Goal: Task Accomplishment & Management: Complete application form

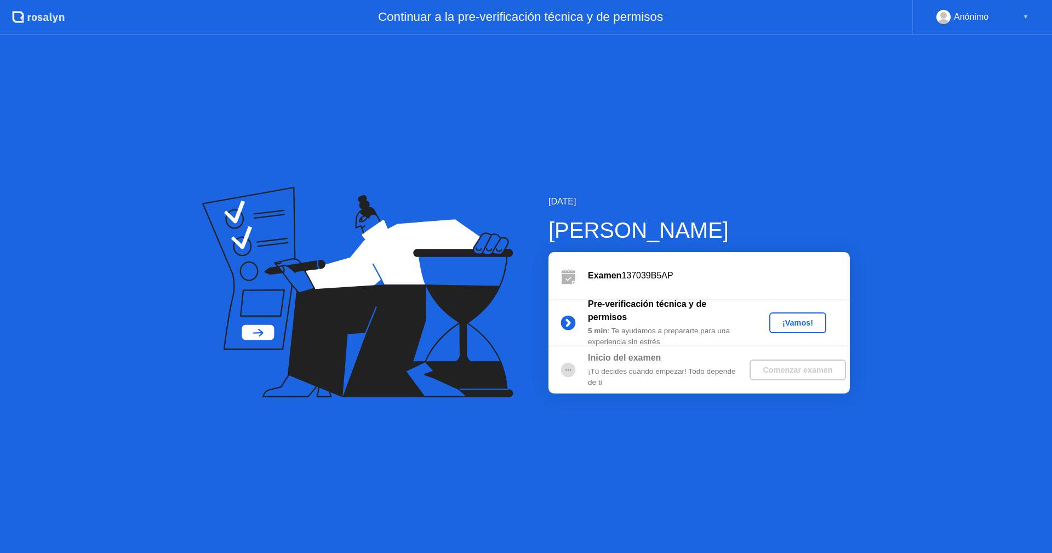
click at [802, 325] on div "¡Vamos!" at bounding box center [798, 322] width 48 height 9
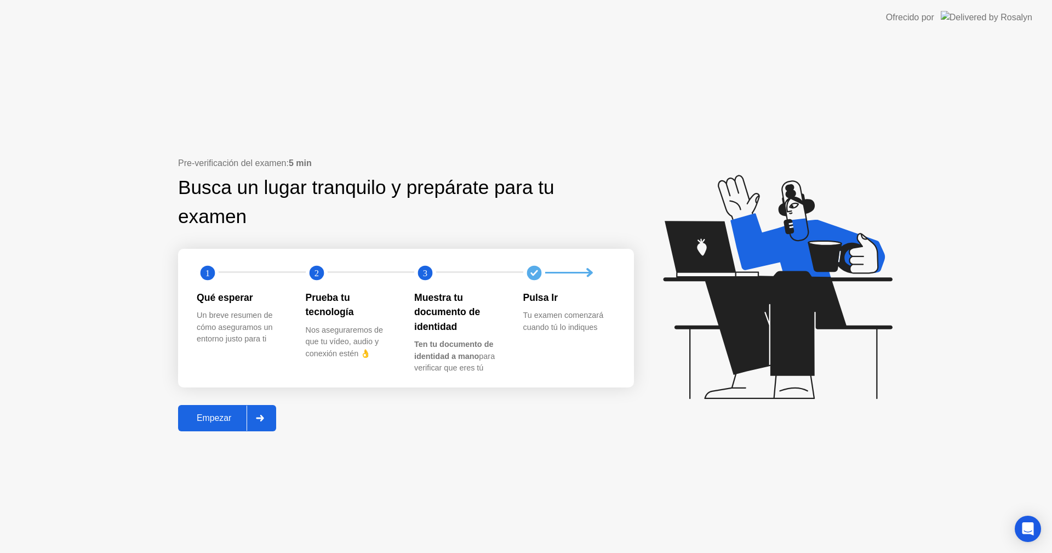
click at [253, 420] on div at bounding box center [260, 417] width 26 height 25
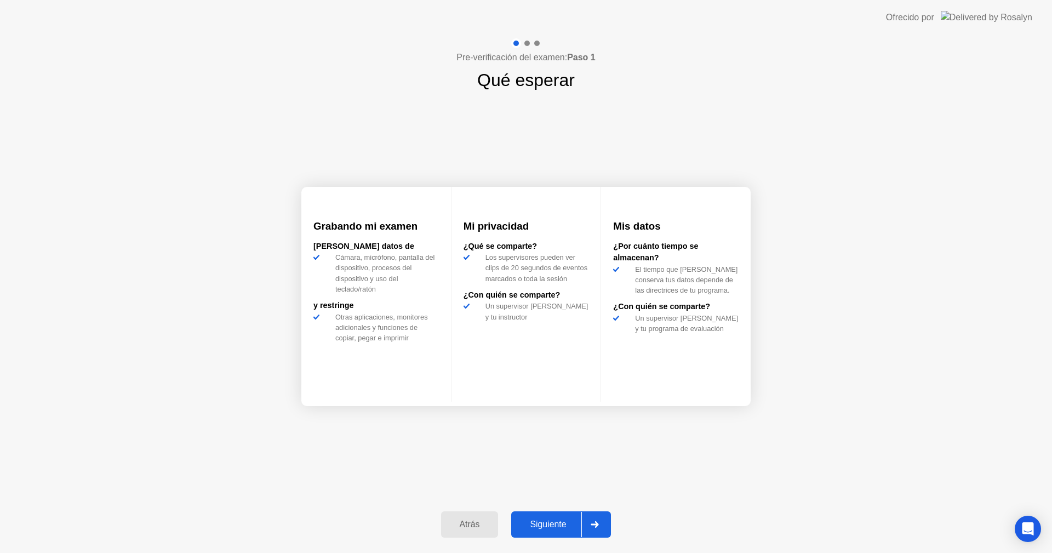
click at [593, 513] on div at bounding box center [594, 524] width 26 height 25
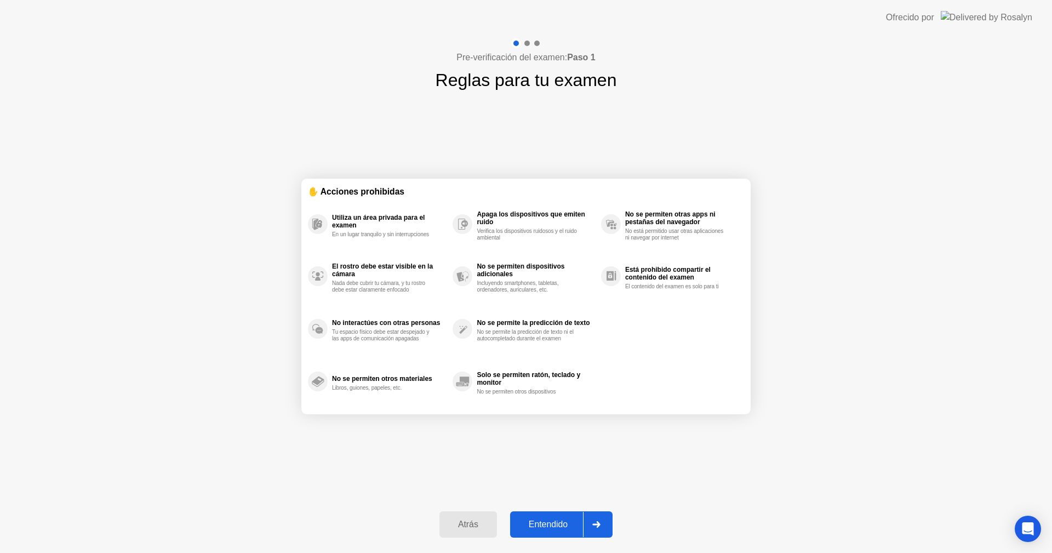
click at [591, 519] on div at bounding box center [596, 524] width 26 height 25
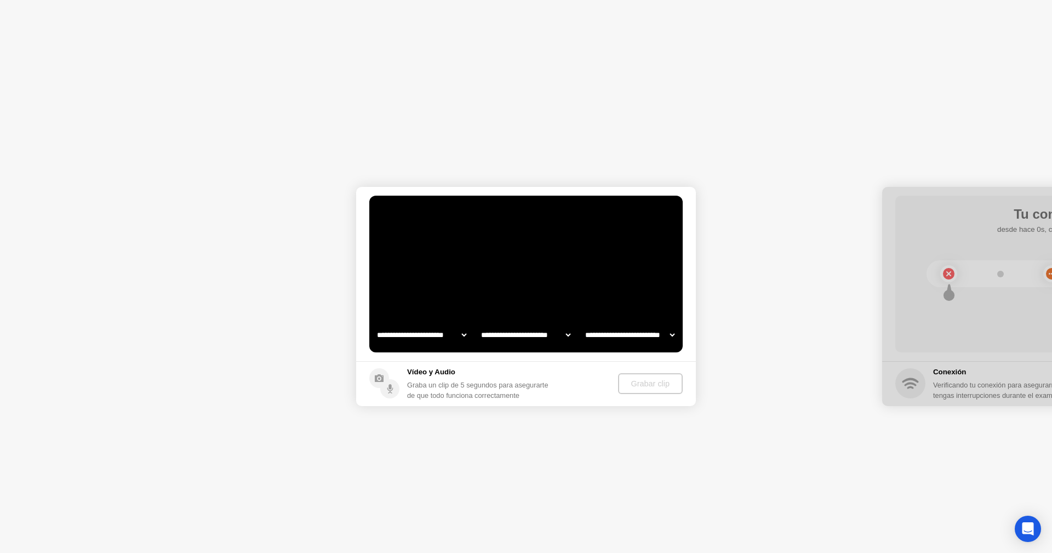
select select "**********"
select select "*******"
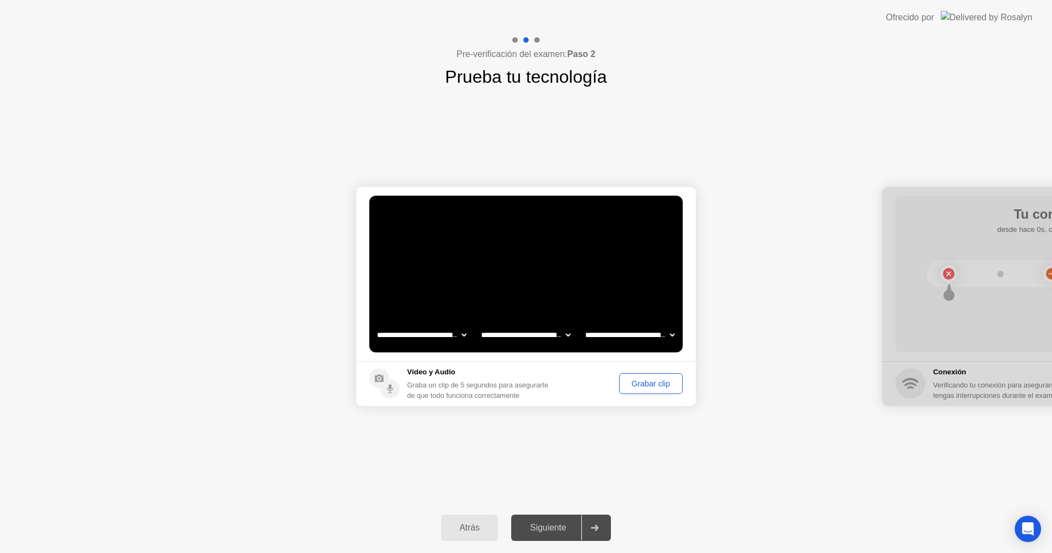
click at [633, 387] on div "Grabar clip" at bounding box center [651, 383] width 56 height 9
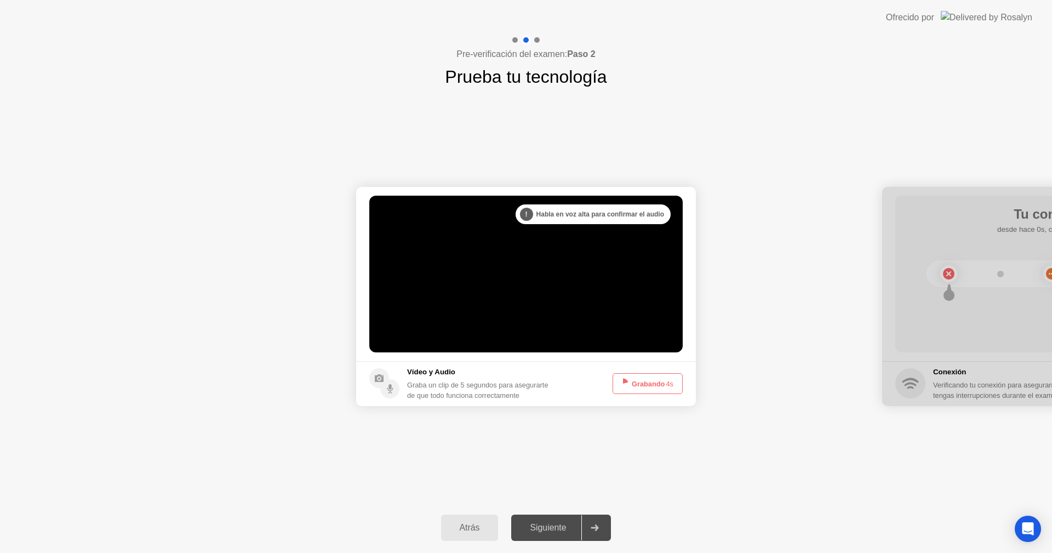
click at [594, 539] on div at bounding box center [594, 527] width 26 height 25
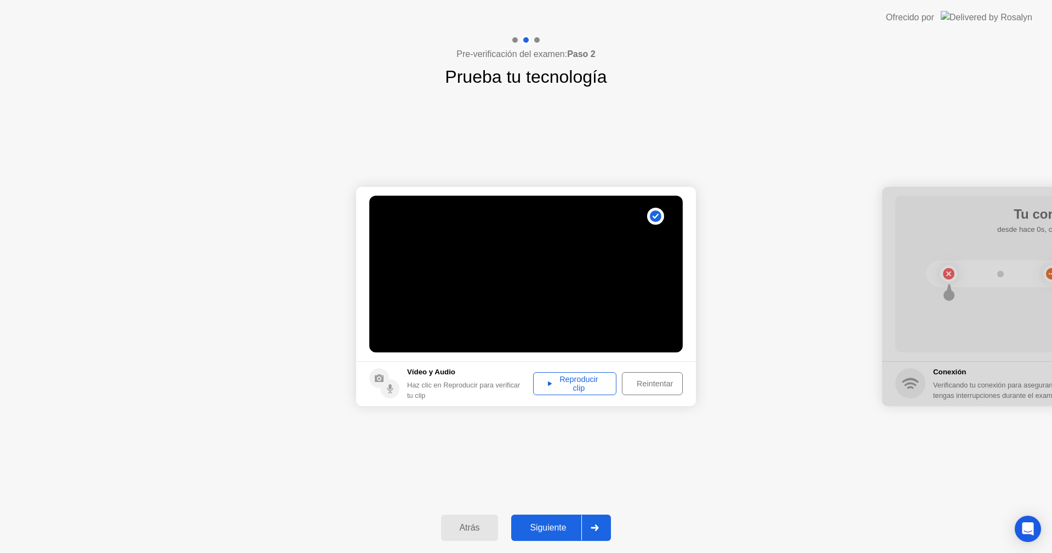
click at [598, 523] on div at bounding box center [594, 527] width 26 height 25
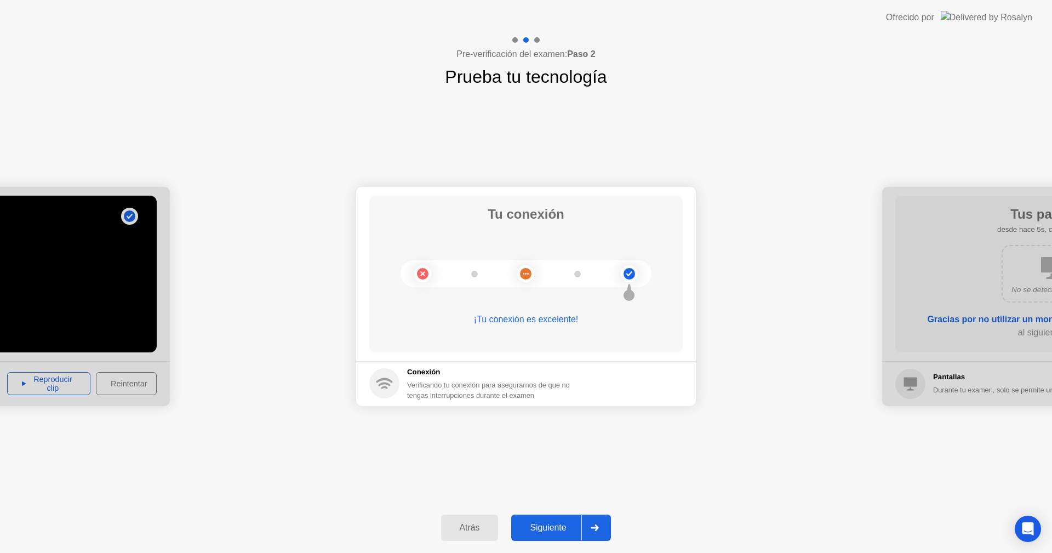
click at [598, 523] on div at bounding box center [594, 527] width 26 height 25
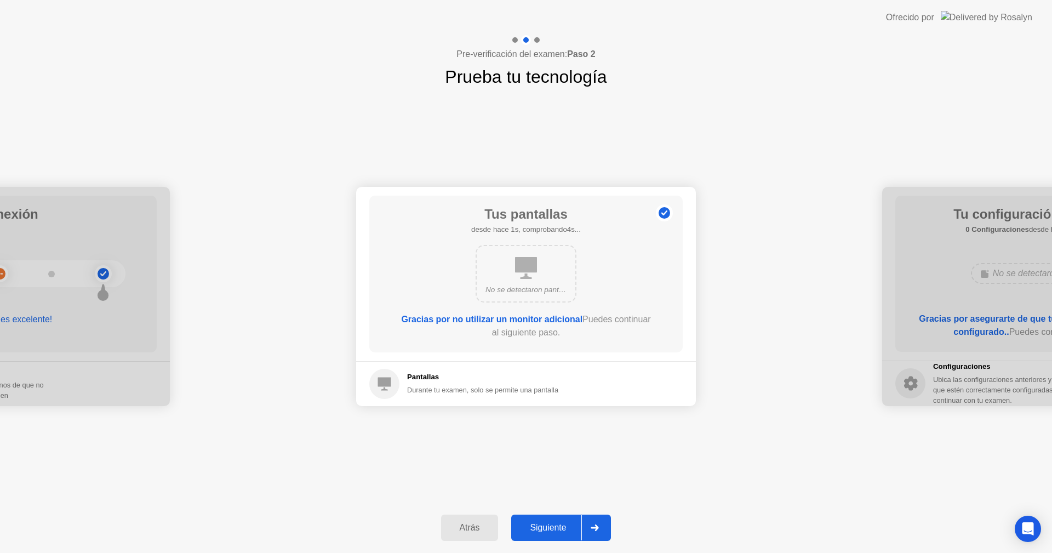
click at [598, 523] on div at bounding box center [594, 527] width 26 height 25
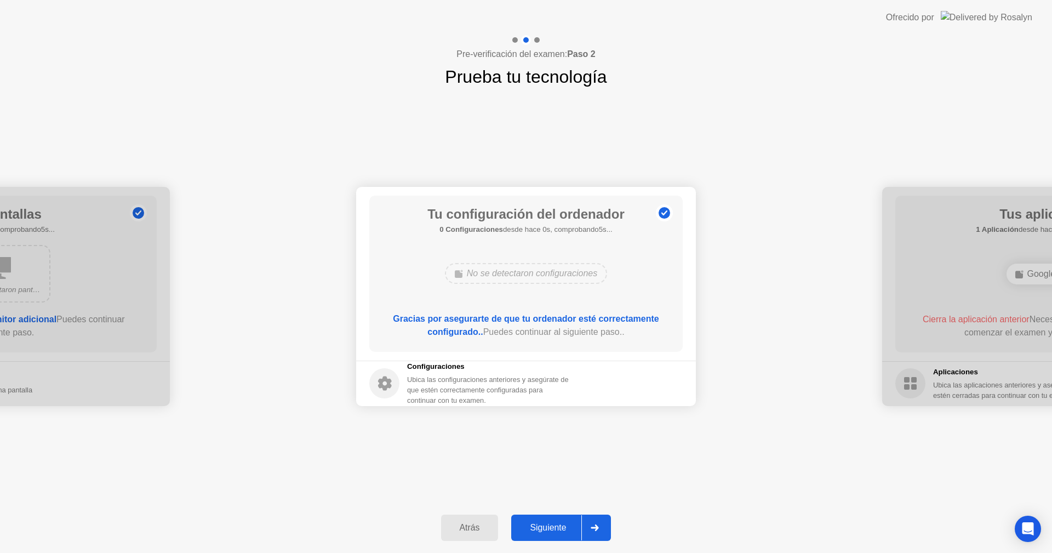
click at [598, 523] on div at bounding box center [594, 527] width 26 height 25
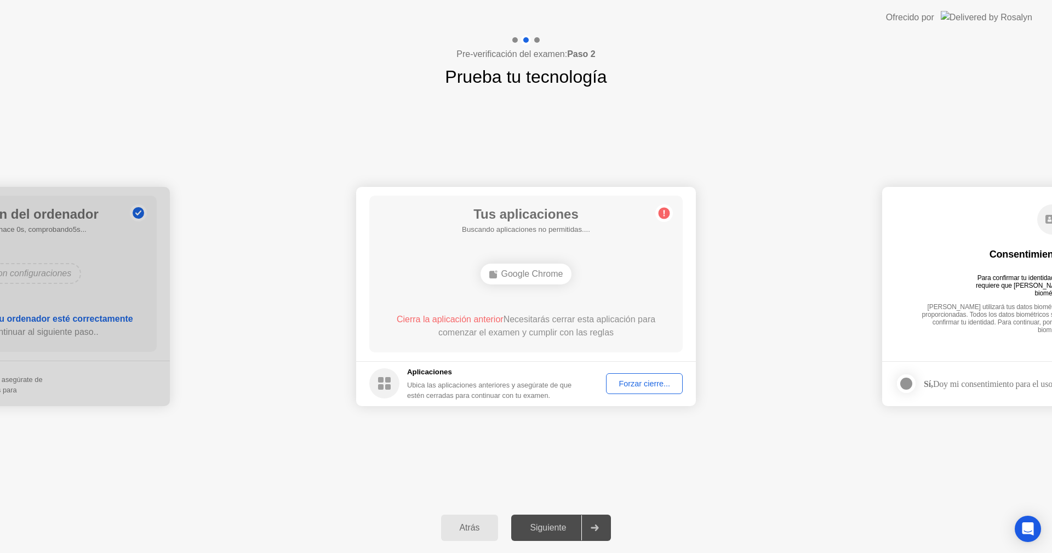
click at [613, 376] on button "Forzar cierre..." at bounding box center [644, 383] width 77 height 21
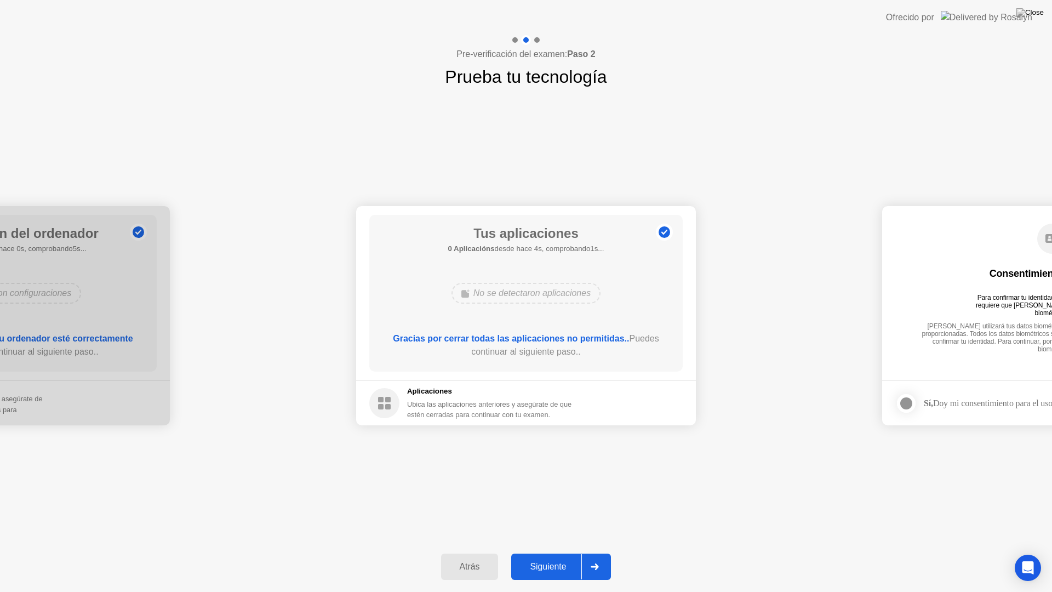
click at [552, 552] on div "Siguiente" at bounding box center [547, 567] width 67 height 10
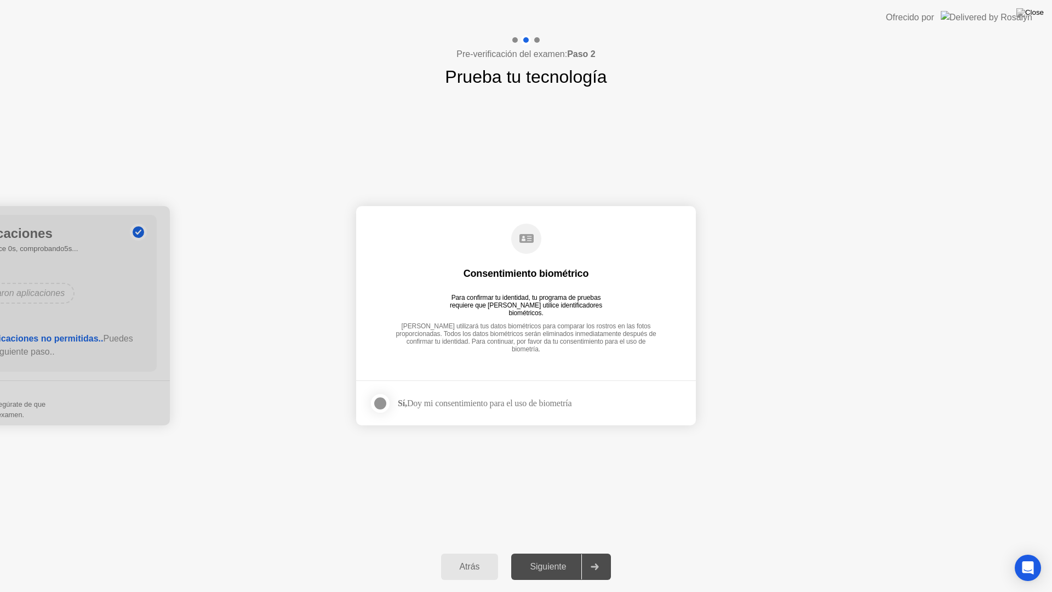
click at [368, 414] on footer "Sí, Doy mi consentimiento para el uso de biometría" at bounding box center [526, 402] width 340 height 45
click at [377, 409] on div at bounding box center [380, 403] width 13 height 13
click at [581, 552] on div "Siguiente" at bounding box center [547, 567] width 67 height 10
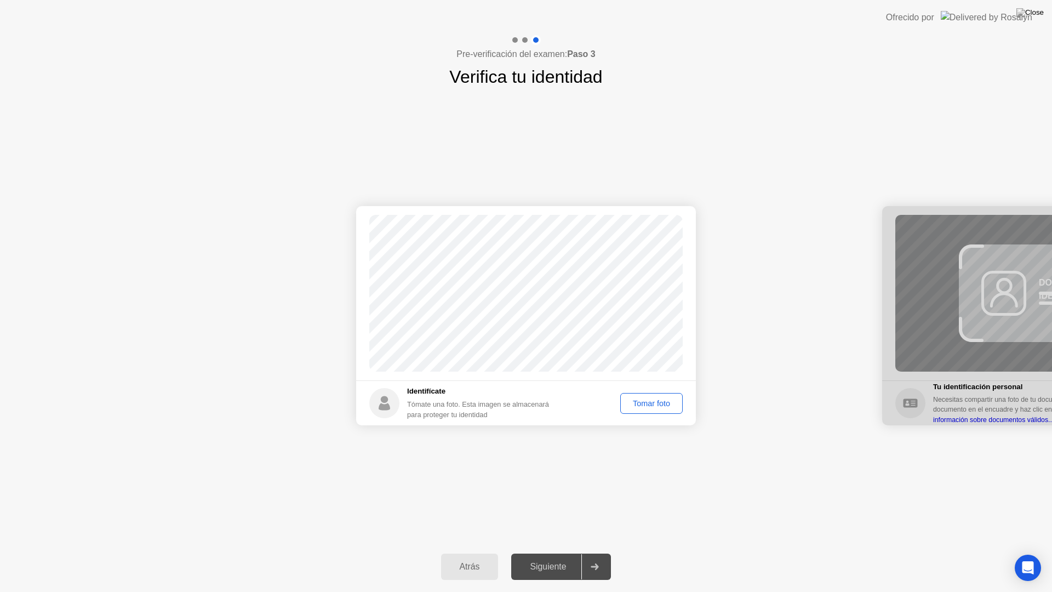
click at [660, 402] on div "Tomar foto" at bounding box center [651, 403] width 55 height 9
click at [543, 552] on div "Siguiente" at bounding box center [547, 567] width 67 height 10
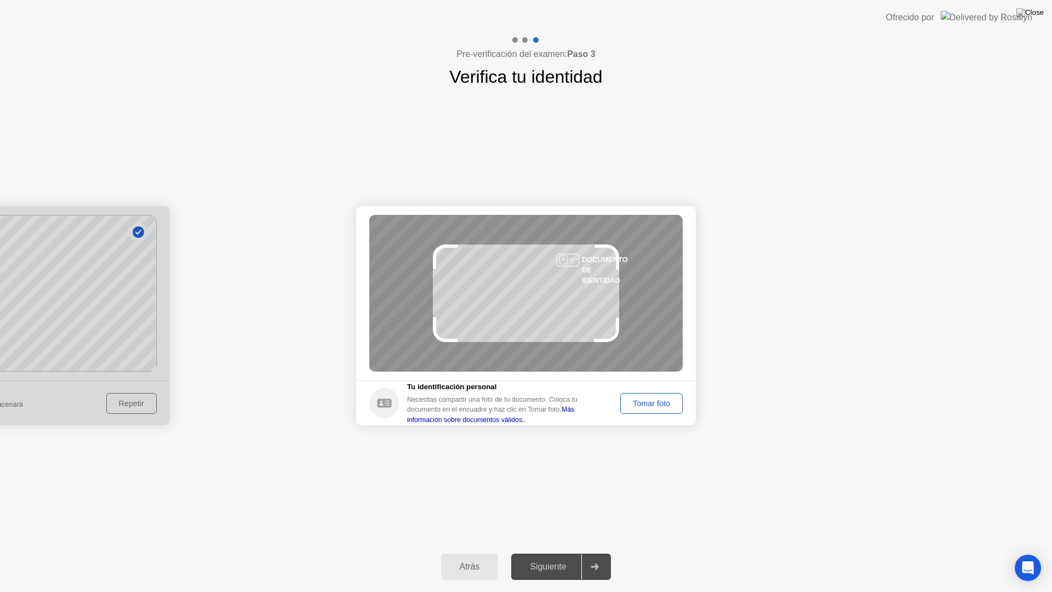
click at [633, 401] on div "Tomar foto" at bounding box center [651, 403] width 55 height 9
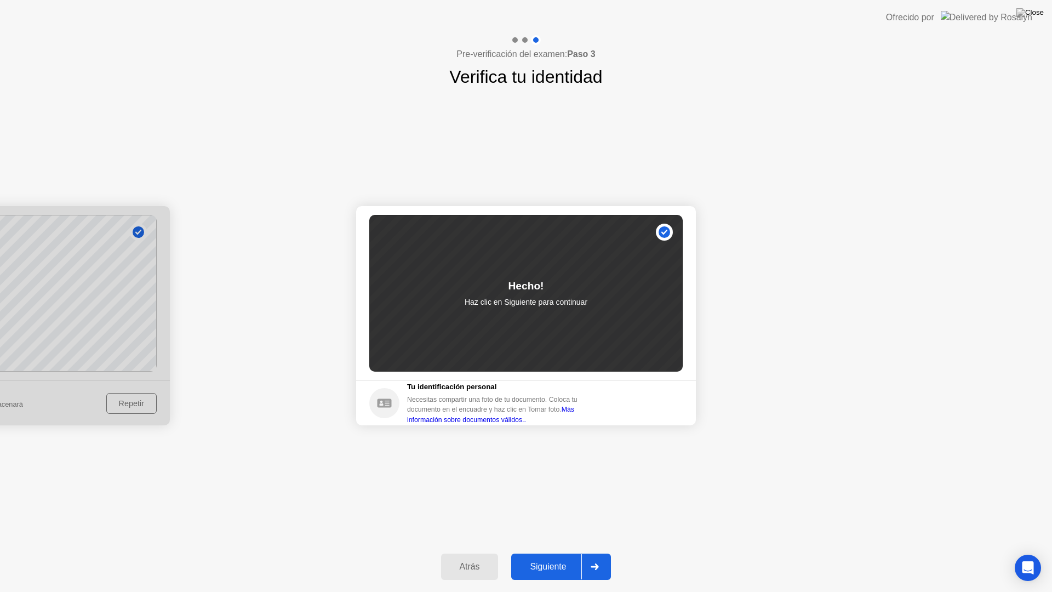
click at [571, 552] on div "Siguiente" at bounding box center [547, 567] width 67 height 10
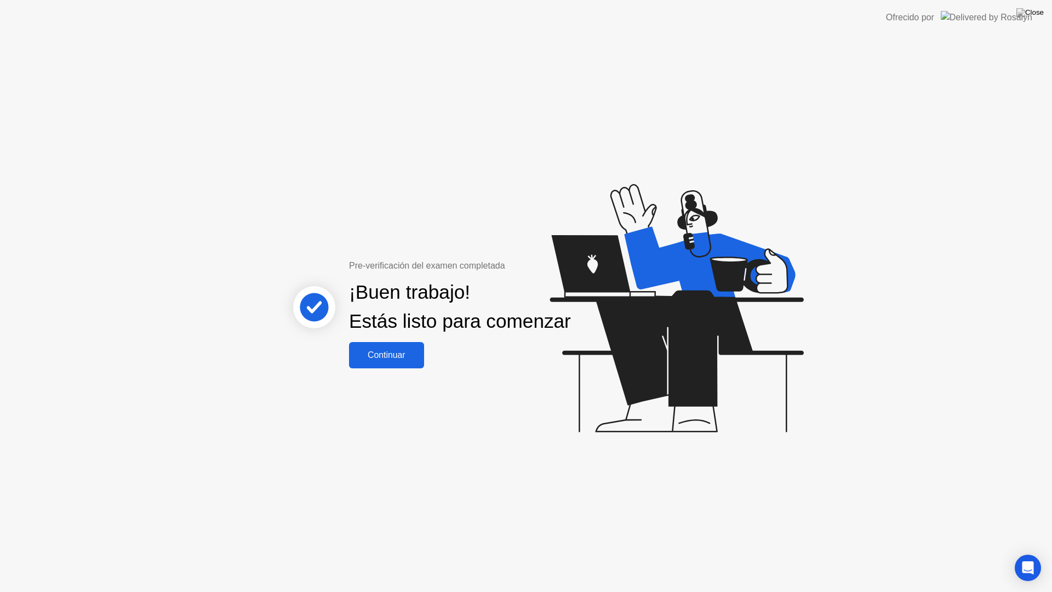
click at [385, 368] on button "Continuar" at bounding box center [386, 355] width 75 height 26
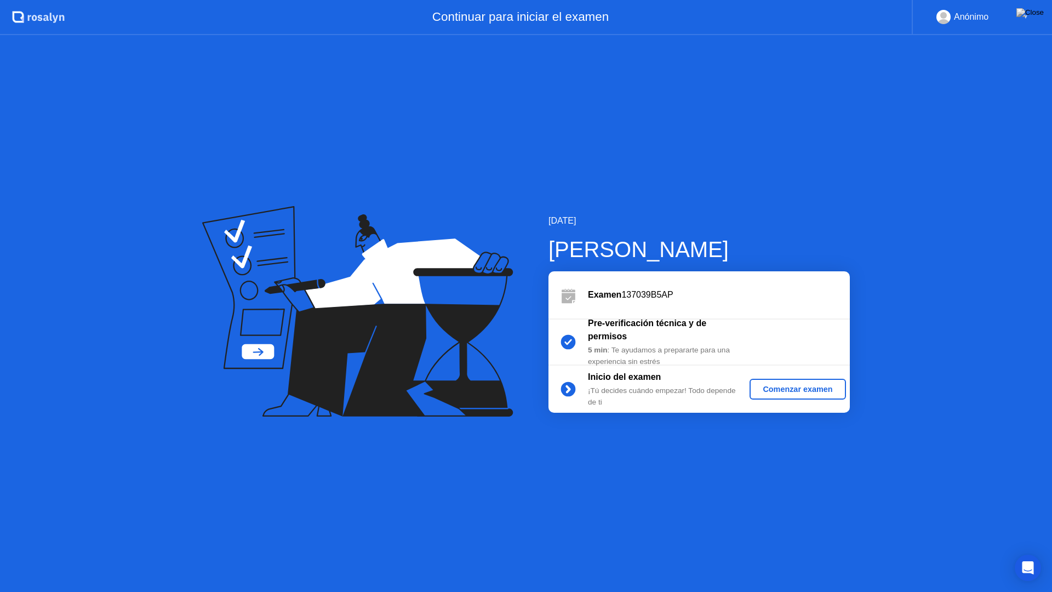
click at [821, 392] on div "Comenzar examen" at bounding box center [797, 389] width 87 height 9
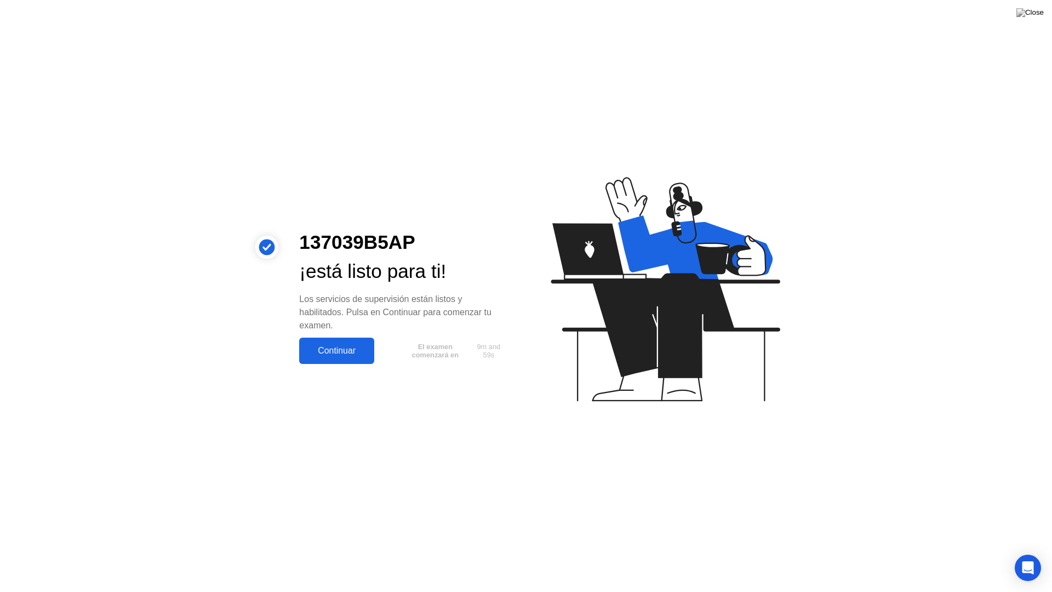
click at [313, 346] on div "Continuar" at bounding box center [336, 351] width 68 height 10
